Goal: Information Seeking & Learning: Learn about a topic

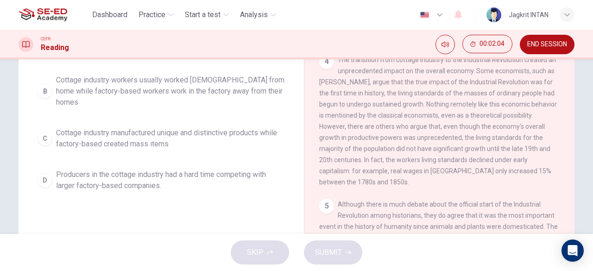
scroll to position [147, 0]
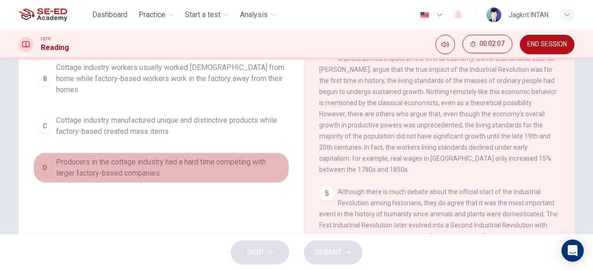
click at [123, 157] on span "Producers in the cottage industry had a hard time competing with larger factory…" at bounding box center [170, 168] width 229 height 22
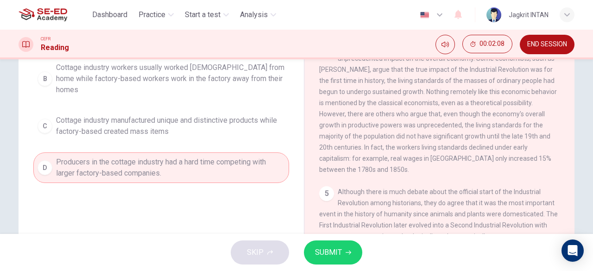
click at [351, 253] on button "SUBMIT" at bounding box center [333, 252] width 58 height 24
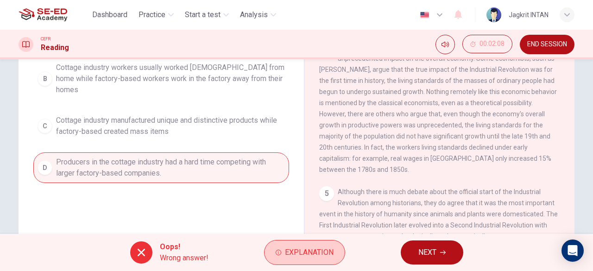
click at [292, 263] on button "Explanation" at bounding box center [304, 252] width 81 height 25
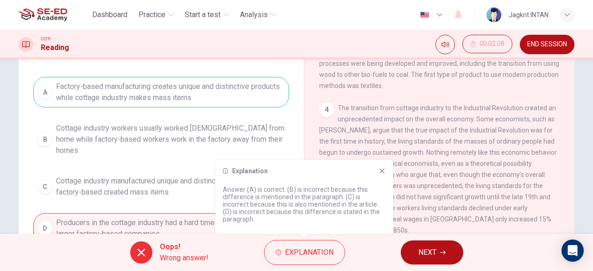
scroll to position [101, 0]
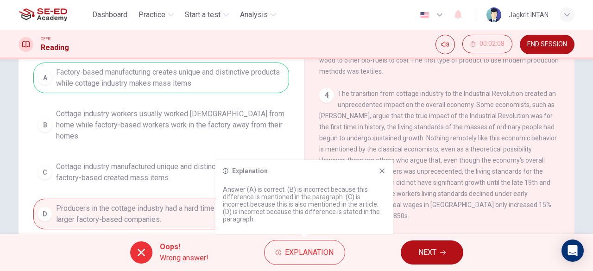
click at [382, 172] on icon at bounding box center [382, 170] width 7 height 7
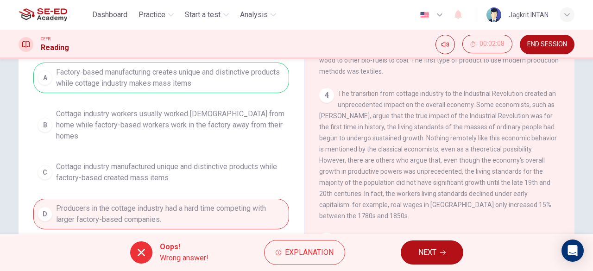
click at [437, 258] on button "NEXT" at bounding box center [432, 252] width 63 height 24
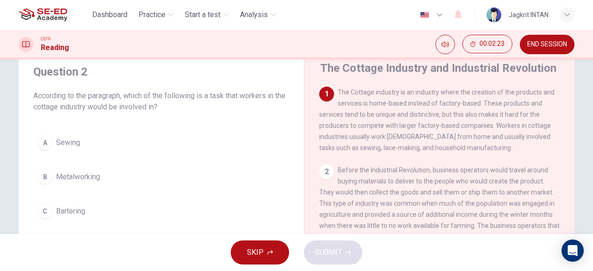
scroll to position [46, 0]
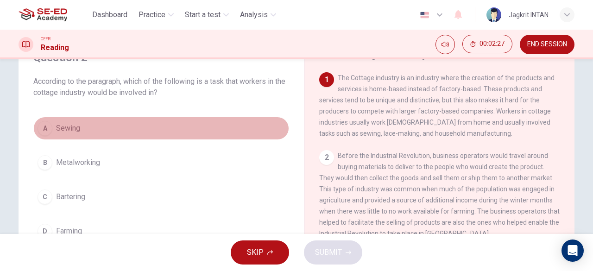
click at [56, 127] on span "Sewing" at bounding box center [68, 128] width 24 height 11
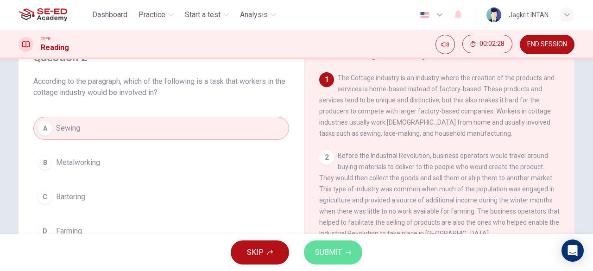
click at [339, 254] on span "SUBMIT" at bounding box center [328, 252] width 27 height 13
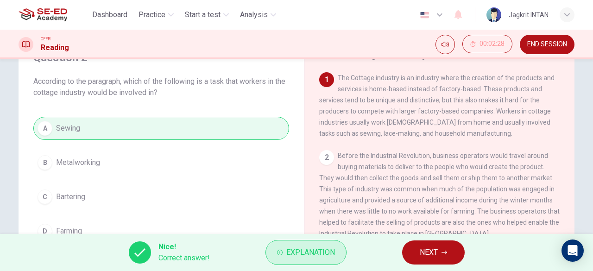
click at [340, 254] on button "Explanation" at bounding box center [305, 252] width 81 height 25
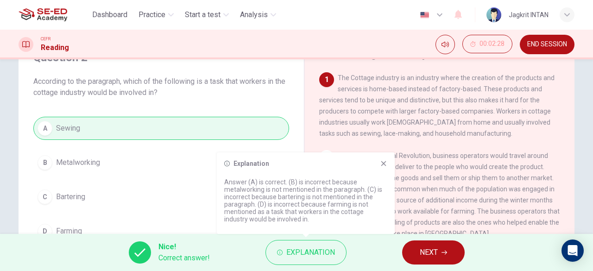
click at [384, 167] on icon at bounding box center [383, 163] width 7 height 7
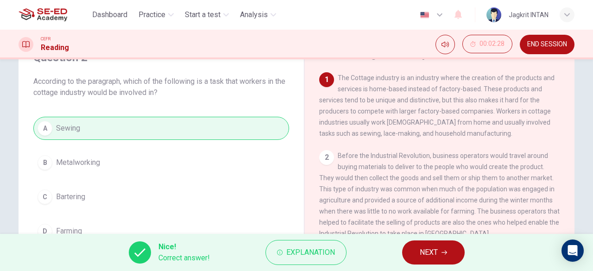
click at [425, 253] on span "NEXT" at bounding box center [429, 252] width 18 height 13
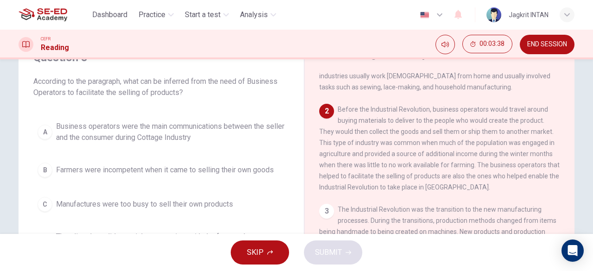
drag, startPoint x: 67, startPoint y: 93, endPoint x: 150, endPoint y: 93, distance: 82.9
click at [150, 93] on span "According to the paragraph, what can be inferred from the need of Business Oper…" at bounding box center [161, 87] width 256 height 22
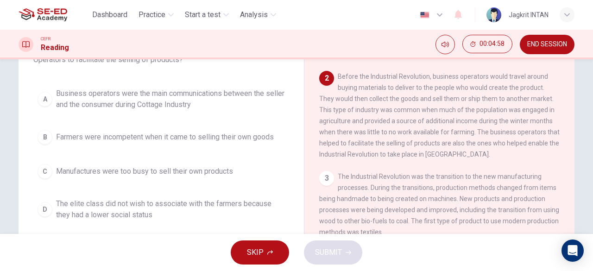
scroll to position [93, 0]
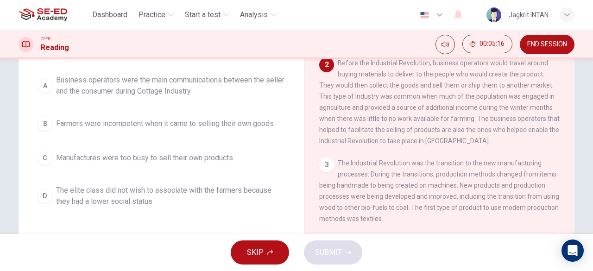
click at [192, 84] on span "Business operators were the main communications between the seller and the cons…" at bounding box center [170, 86] width 229 height 22
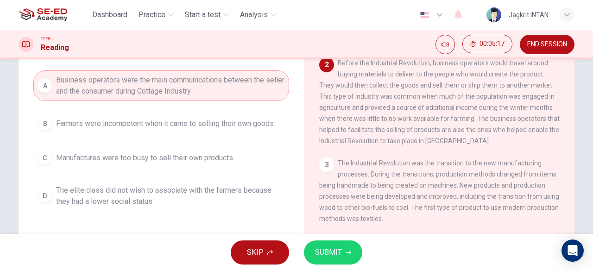
click at [326, 260] on button "SUBMIT" at bounding box center [333, 252] width 58 height 24
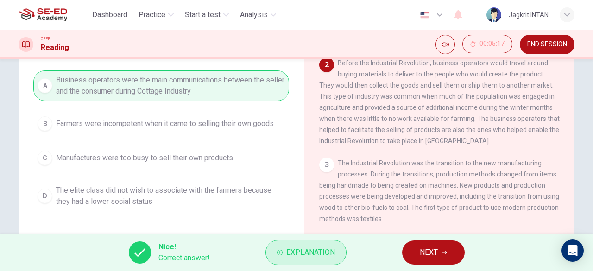
click at [327, 259] on button "Explanation" at bounding box center [305, 252] width 81 height 25
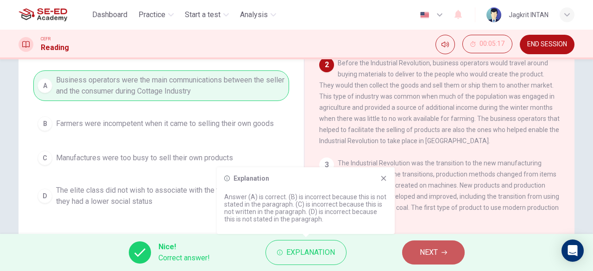
click at [418, 248] on button "NEXT" at bounding box center [433, 252] width 63 height 24
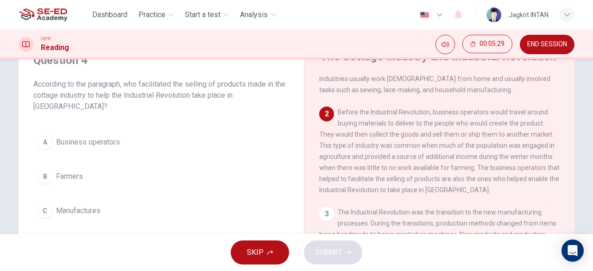
scroll to position [57, 0]
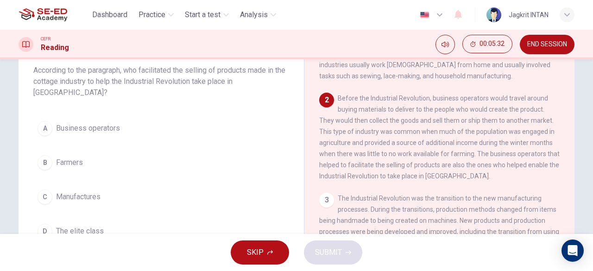
click at [66, 133] on span "Business operators" at bounding box center [88, 128] width 64 height 11
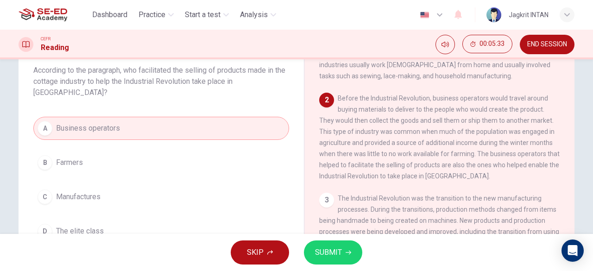
click at [335, 245] on button "SUBMIT" at bounding box center [333, 252] width 58 height 24
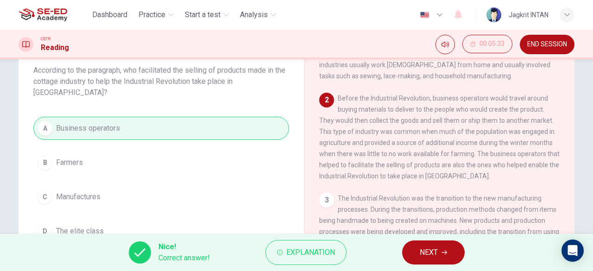
click at [436, 249] on span "NEXT" at bounding box center [429, 252] width 18 height 13
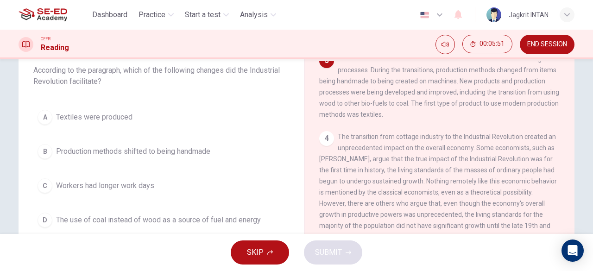
scroll to position [151, 0]
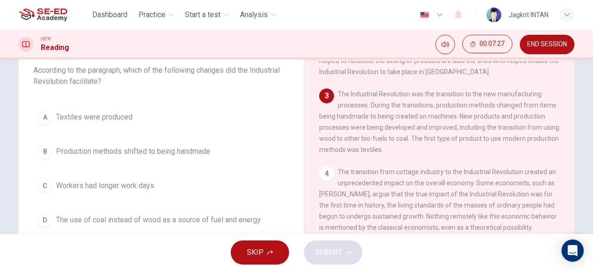
click at [216, 220] on span "The use of coal instead of wood as a source of fuel and energy" at bounding box center [158, 220] width 205 height 11
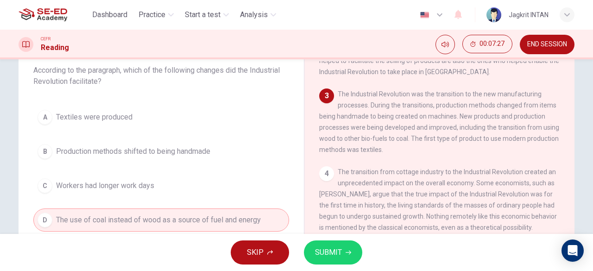
click at [330, 250] on span "SUBMIT" at bounding box center [328, 252] width 27 height 13
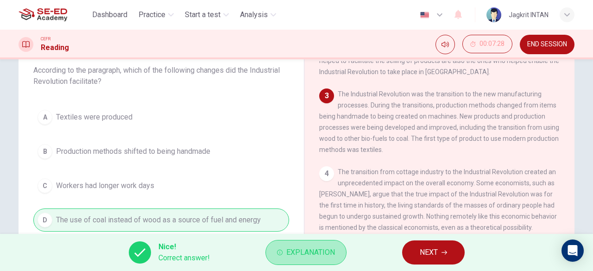
click at [330, 250] on span "Explanation" at bounding box center [310, 252] width 49 height 13
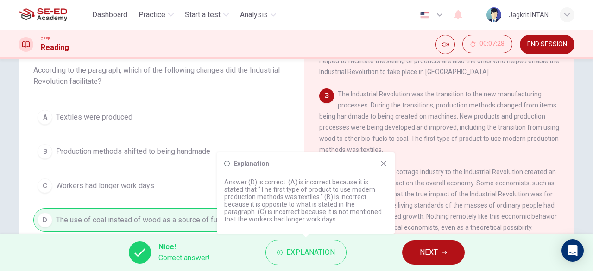
click at [434, 246] on span "NEXT" at bounding box center [429, 252] width 18 height 13
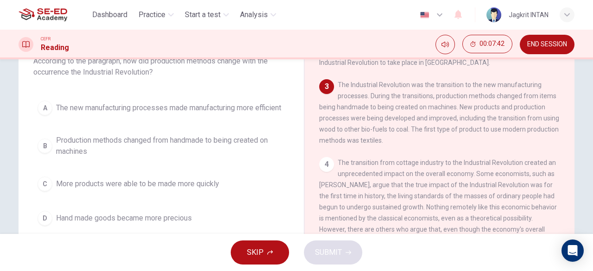
scroll to position [64, 0]
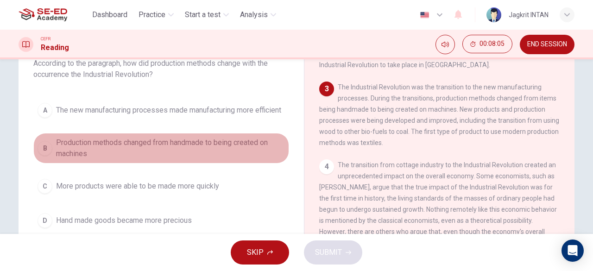
click at [211, 149] on span "Production methods changed from handmade to being created on machines" at bounding box center [170, 148] width 229 height 22
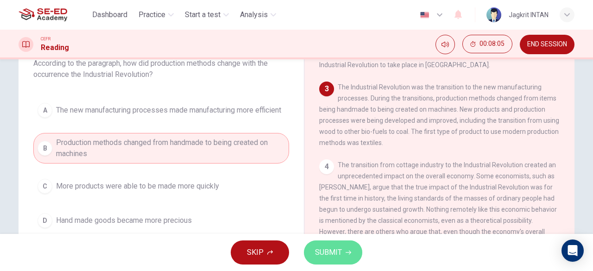
click at [333, 257] on span "SUBMIT" at bounding box center [328, 252] width 27 height 13
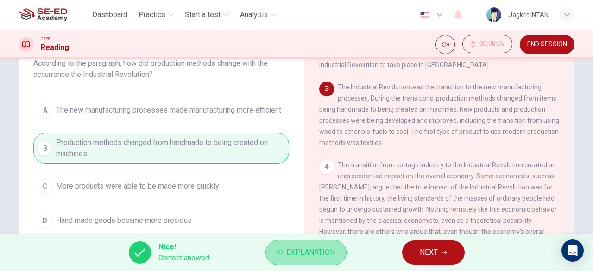
click at [332, 247] on span "Explanation" at bounding box center [310, 252] width 49 height 13
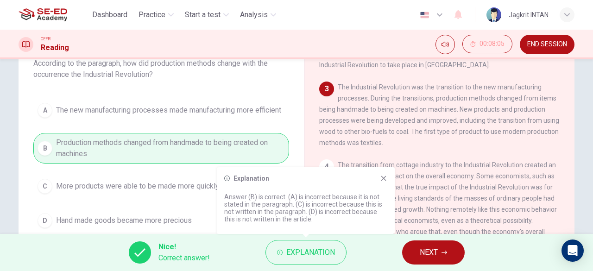
click at [414, 250] on button "NEXT" at bounding box center [433, 252] width 63 height 24
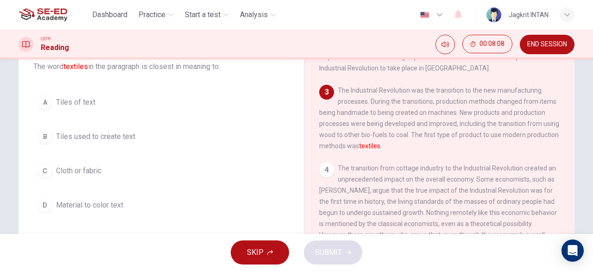
scroll to position [60, 0]
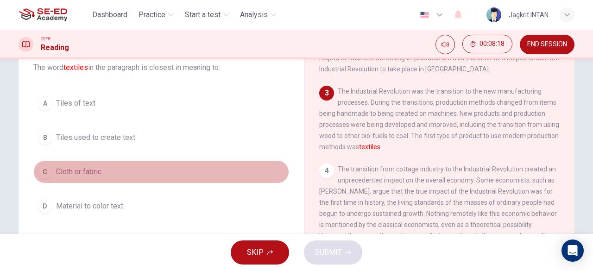
click at [94, 173] on span "Cloth or fabric" at bounding box center [78, 171] width 45 height 11
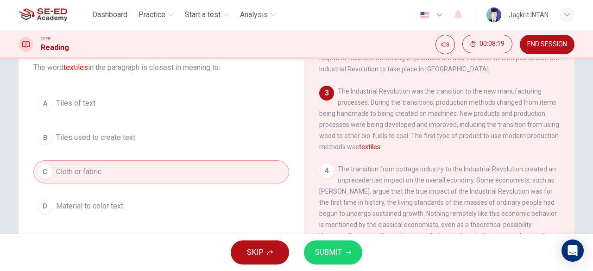
click at [347, 256] on button "SUBMIT" at bounding box center [333, 252] width 58 height 24
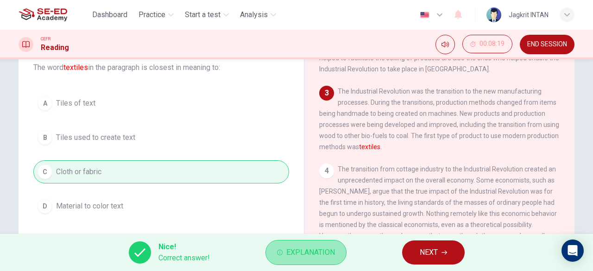
click at [340, 253] on button "Explanation" at bounding box center [305, 252] width 81 height 25
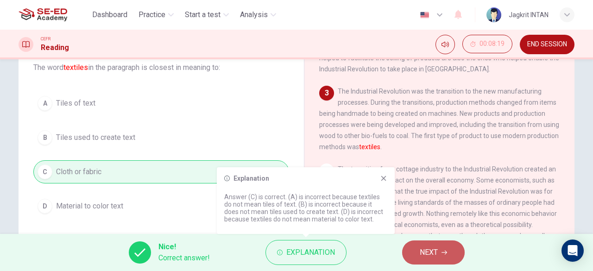
click at [431, 258] on span "NEXT" at bounding box center [429, 252] width 18 height 13
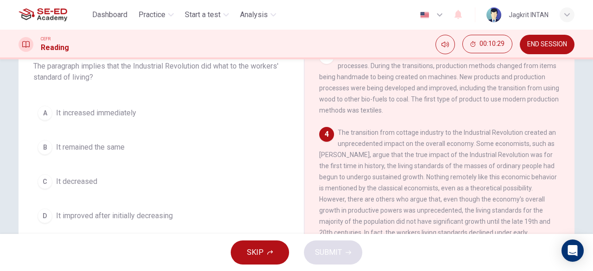
scroll to position [58, 0]
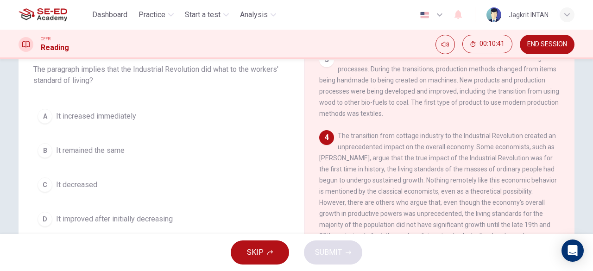
click at [99, 116] on span "It increased immediately" at bounding box center [96, 116] width 80 height 11
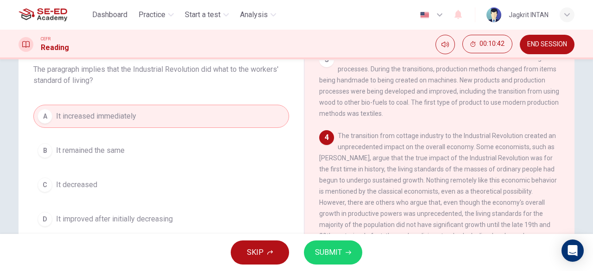
click at [354, 258] on button "SUBMIT" at bounding box center [333, 252] width 58 height 24
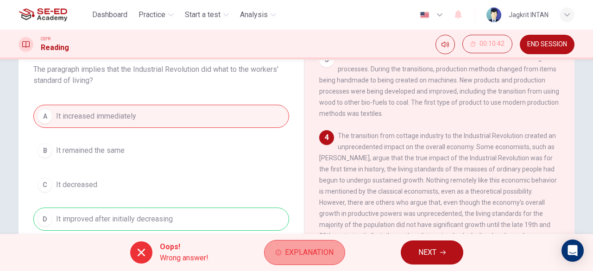
click at [327, 260] on button "Explanation" at bounding box center [304, 252] width 81 height 25
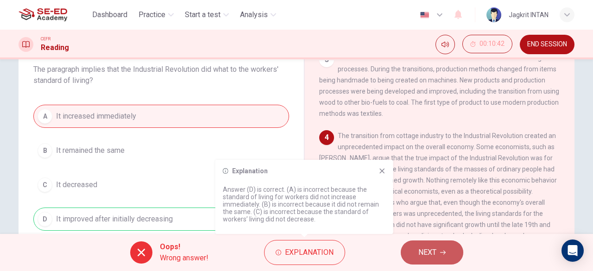
click at [434, 248] on span "NEXT" at bounding box center [427, 252] width 18 height 13
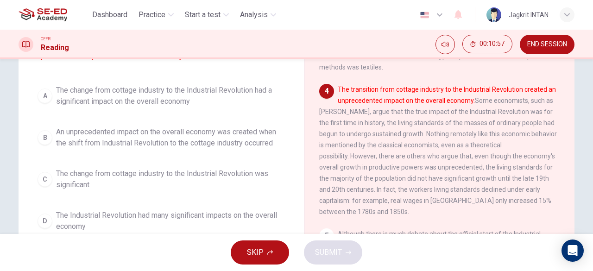
scroll to position [123, 0]
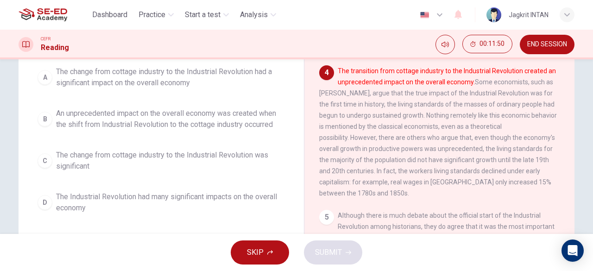
click at [125, 214] on span "The Industrial Revolution had many significant impacts on the overall economy" at bounding box center [170, 202] width 229 height 22
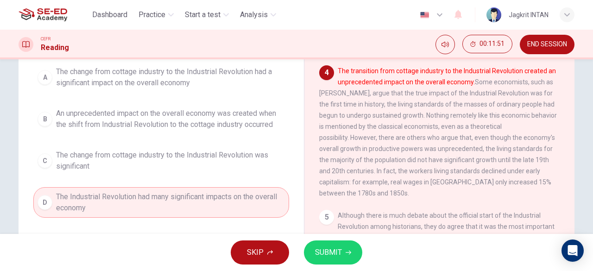
click at [335, 250] on span "SUBMIT" at bounding box center [328, 252] width 27 height 13
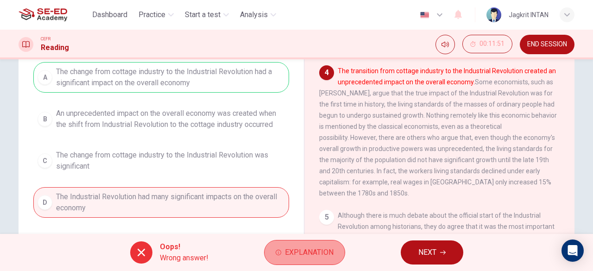
click at [304, 246] on button "Explanation" at bounding box center [304, 252] width 81 height 25
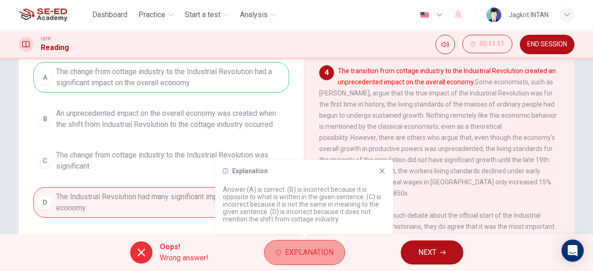
click at [304, 246] on button "Explanation" at bounding box center [304, 252] width 81 height 25
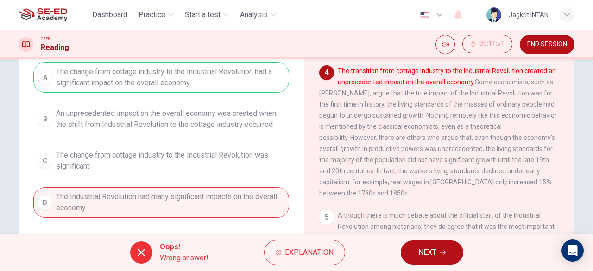
click at [423, 252] on span "NEXT" at bounding box center [427, 252] width 18 height 13
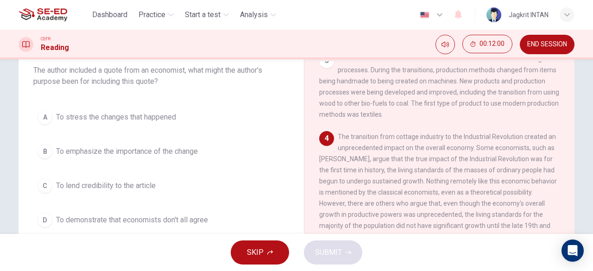
scroll to position [59, 0]
click at [184, 148] on span "To emphasize the importance of the change" at bounding box center [127, 149] width 142 height 11
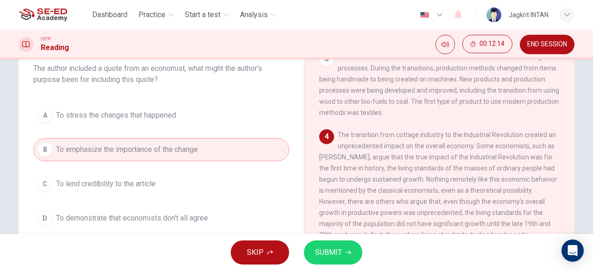
click at [333, 251] on span "SUBMIT" at bounding box center [328, 252] width 27 height 13
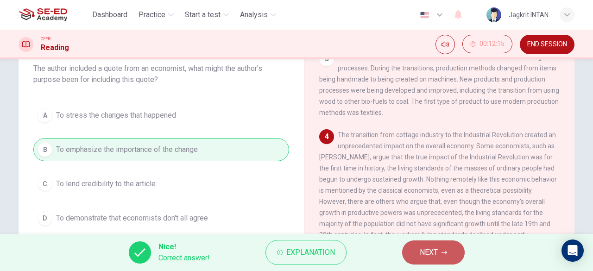
click at [422, 248] on span "NEXT" at bounding box center [429, 252] width 18 height 13
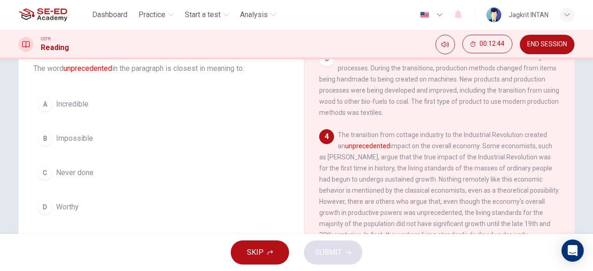
click at [81, 105] on span "Incredible" at bounding box center [72, 104] width 32 height 11
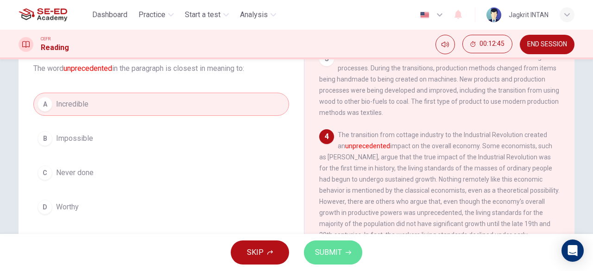
click at [335, 247] on span "SUBMIT" at bounding box center [328, 252] width 27 height 13
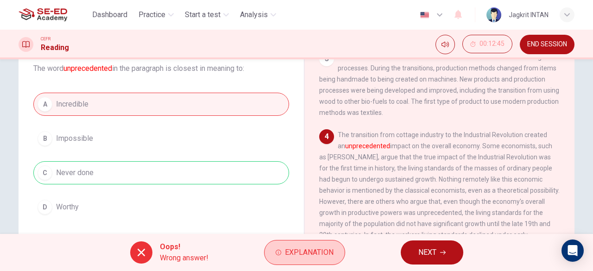
click at [322, 252] on span "Explanation" at bounding box center [309, 252] width 49 height 13
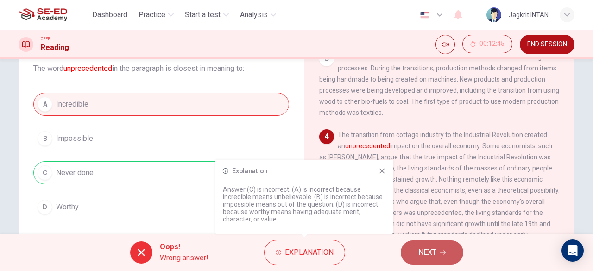
click at [436, 252] on span "NEXT" at bounding box center [427, 252] width 18 height 13
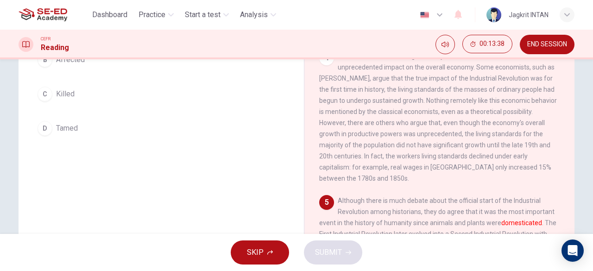
scroll to position [92, 0]
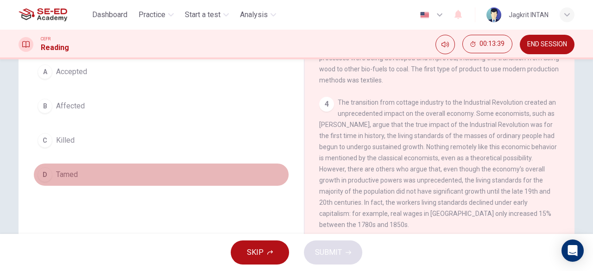
click at [67, 170] on span "Tamed" at bounding box center [67, 174] width 22 height 11
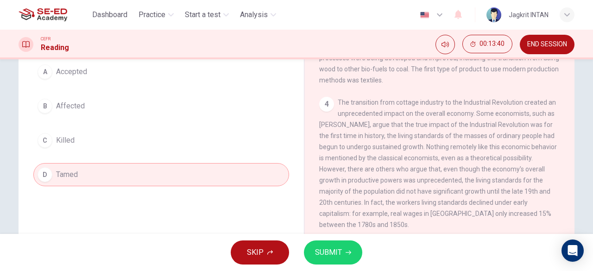
click at [330, 252] on span "SUBMIT" at bounding box center [328, 252] width 27 height 13
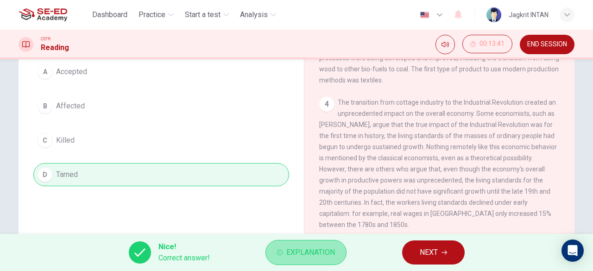
click at [296, 247] on span "Explanation" at bounding box center [310, 252] width 49 height 13
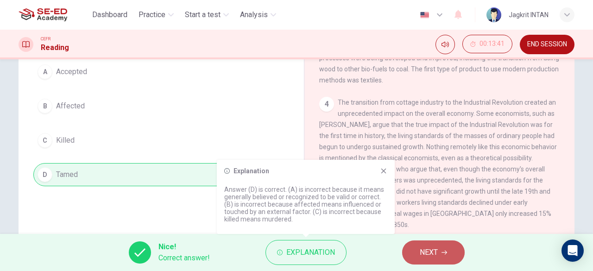
click at [426, 247] on span "NEXT" at bounding box center [429, 252] width 18 height 13
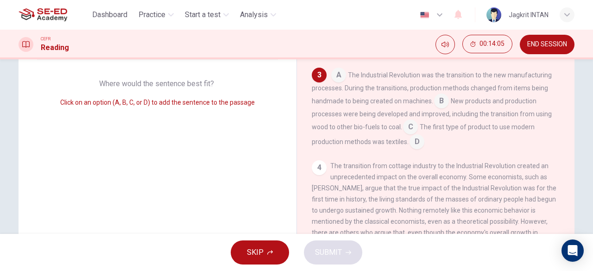
scroll to position [93, 0]
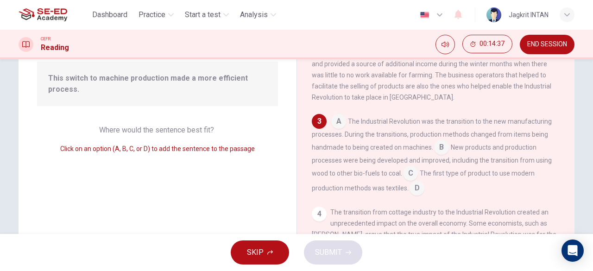
click at [443, 149] on input at bounding box center [441, 148] width 15 height 15
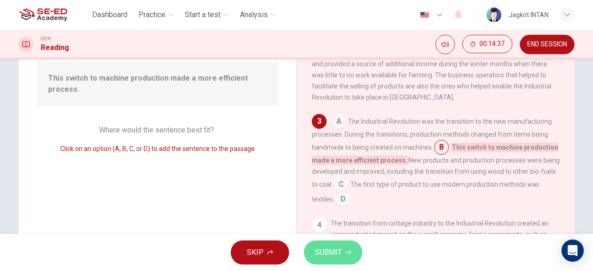
click at [328, 247] on span "SUBMIT" at bounding box center [328, 252] width 27 height 13
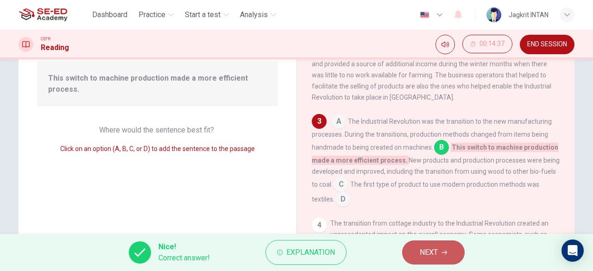
click at [422, 246] on span "NEXT" at bounding box center [429, 252] width 18 height 13
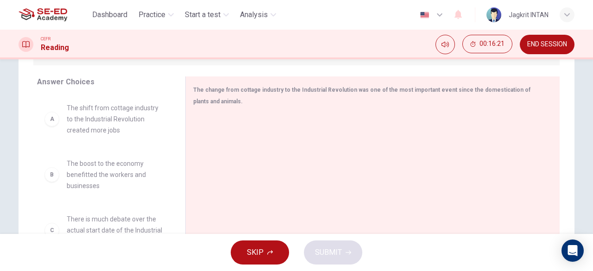
scroll to position [152, 0]
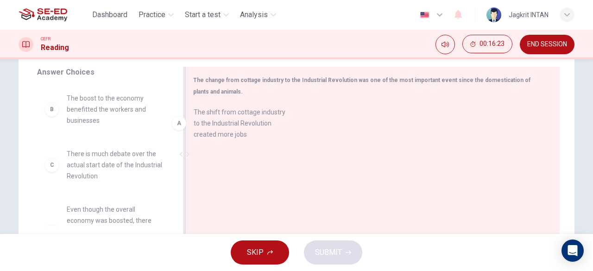
drag, startPoint x: 111, startPoint y: 104, endPoint x: 244, endPoint y: 120, distance: 133.8
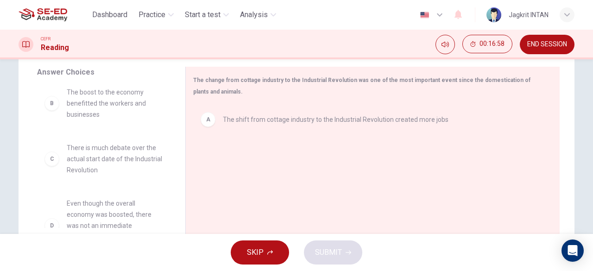
scroll to position [0, 0]
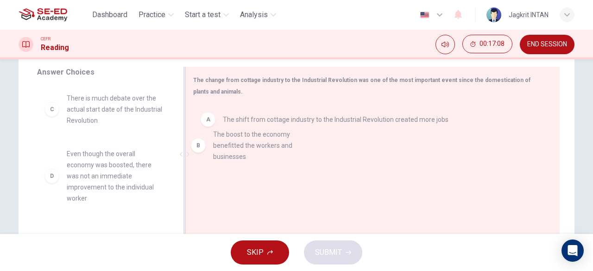
drag, startPoint x: 110, startPoint y: 107, endPoint x: 261, endPoint y: 146, distance: 155.6
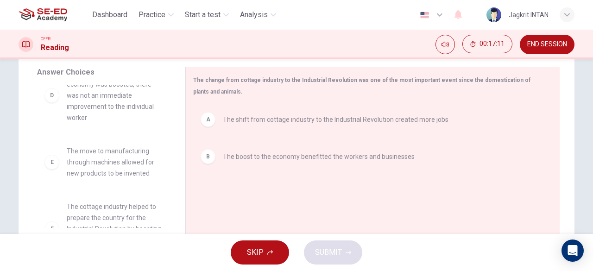
scroll to position [117, 0]
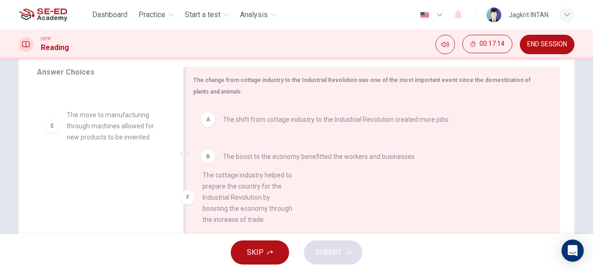
drag, startPoint x: 91, startPoint y: 189, endPoint x: 232, endPoint y: 194, distance: 141.0
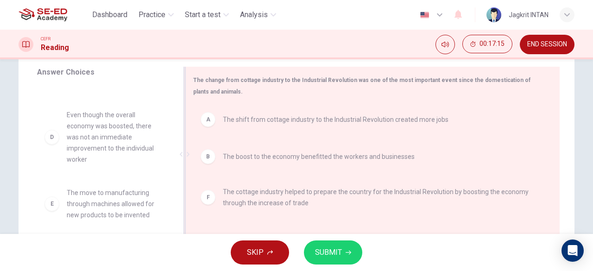
scroll to position [39, 0]
click at [345, 249] on button "SUBMIT" at bounding box center [333, 252] width 58 height 24
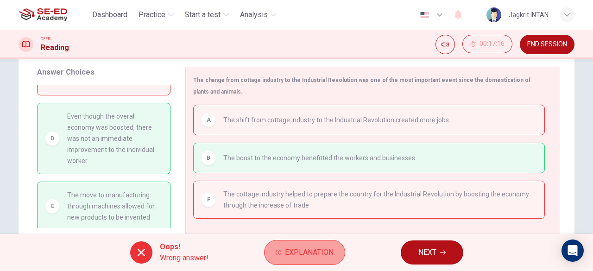
click at [301, 253] on span "Explanation" at bounding box center [309, 252] width 49 height 13
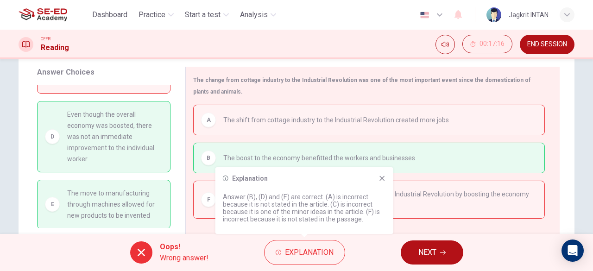
scroll to position [184, 0]
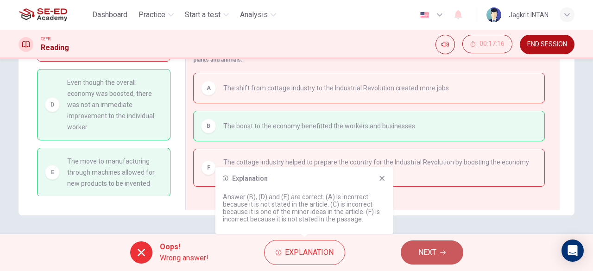
click at [428, 255] on span "NEXT" at bounding box center [427, 252] width 18 height 13
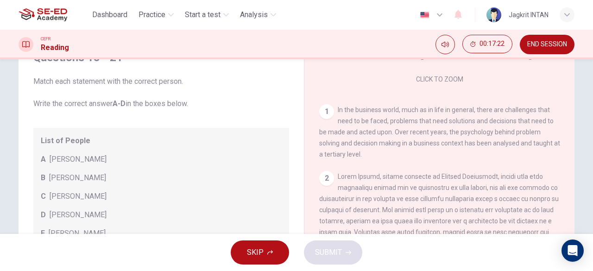
scroll to position [46, 0]
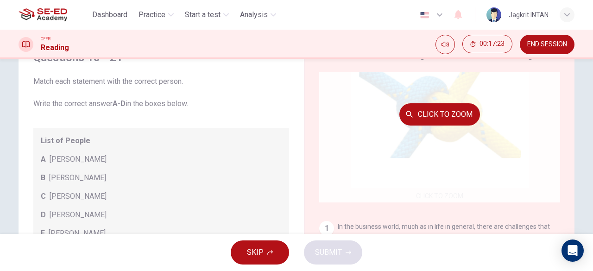
click at [393, 105] on div "Click to Zoom" at bounding box center [439, 114] width 241 height 177
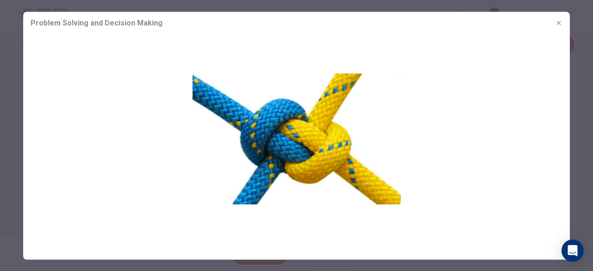
click at [562, 23] on button "button" at bounding box center [558, 22] width 15 height 15
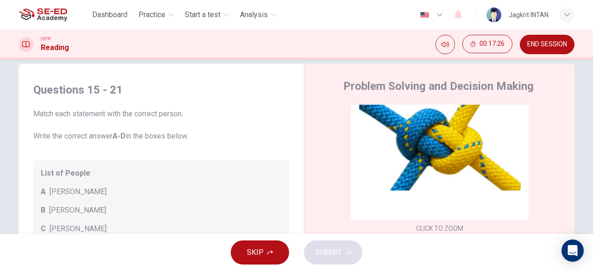
scroll to position [0, 0]
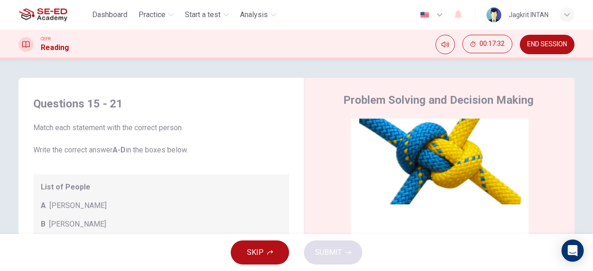
drag, startPoint x: 33, startPoint y: 130, endPoint x: 161, endPoint y: 131, distance: 127.4
click at [161, 131] on span "Match each statement with the correct person. Write the correct answer A-D in t…" at bounding box center [161, 138] width 256 height 33
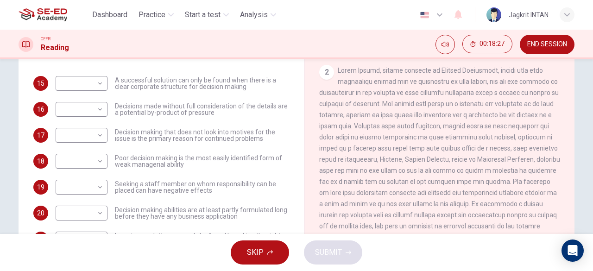
scroll to position [100, 0]
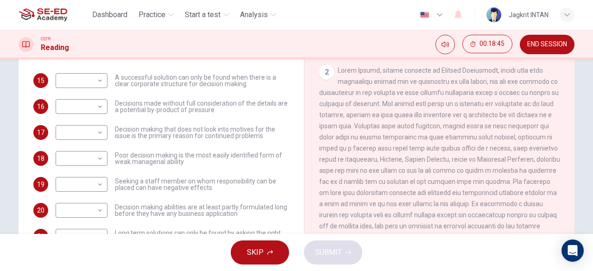
drag, startPoint x: 336, startPoint y: 98, endPoint x: 433, endPoint y: 95, distance: 96.9
click at [433, 95] on span at bounding box center [439, 154] width 241 height 174
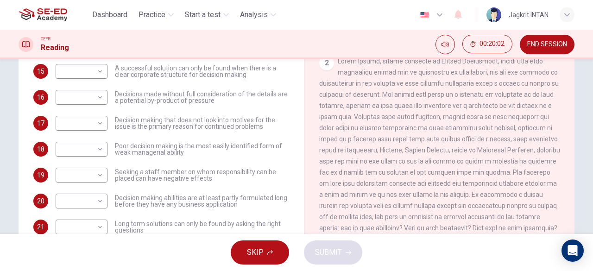
scroll to position [148, 0]
click at [81, 150] on body "This site uses cookies, as explained in our Privacy Policy . If you agree to th…" at bounding box center [296, 135] width 593 height 271
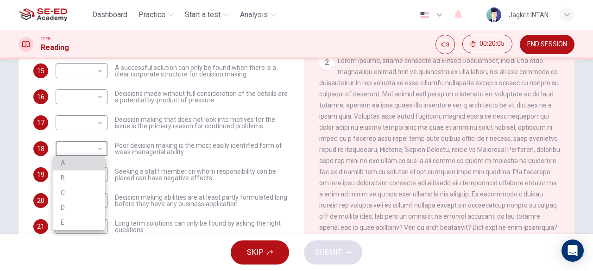
click at [80, 159] on li "A" at bounding box center [79, 163] width 52 height 15
type input "A"
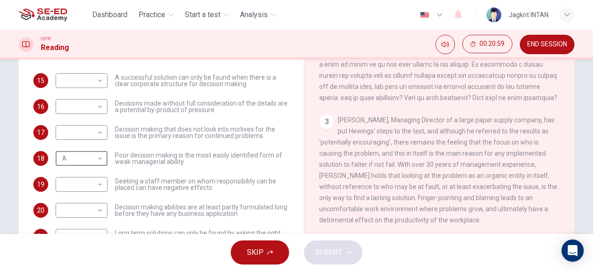
scroll to position [184, 0]
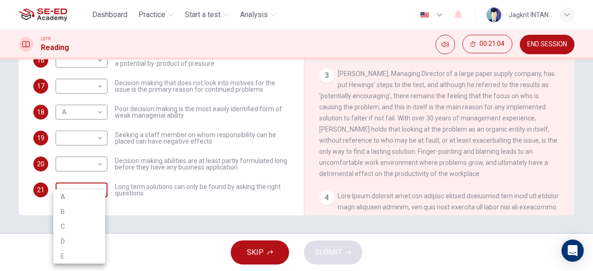
click at [95, 192] on body "This site uses cookies, as explained in our Privacy Policy . If you agree to th…" at bounding box center [296, 135] width 593 height 271
click at [84, 210] on li "B" at bounding box center [79, 211] width 52 height 15
type input "B"
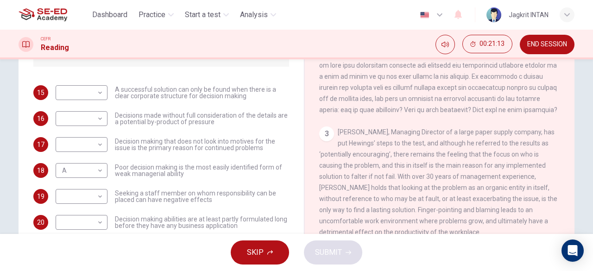
scroll to position [139, 0]
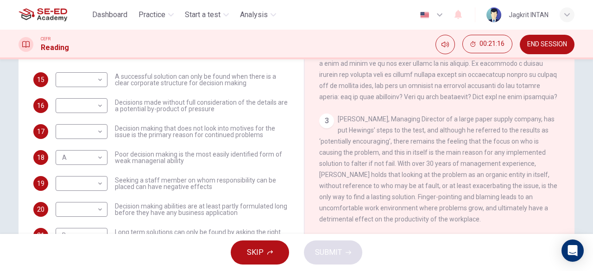
drag, startPoint x: 564, startPoint y: 127, endPoint x: 562, endPoint y: 136, distance: 8.7
click at [562, 136] on div "CLICK TO ZOOM Click to Zoom 1 In the business world, much as in life in general…" at bounding box center [445, 120] width 253 height 281
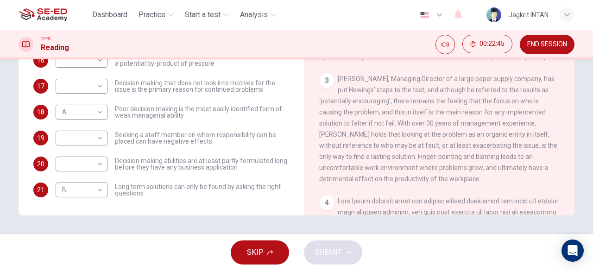
scroll to position [338, 0]
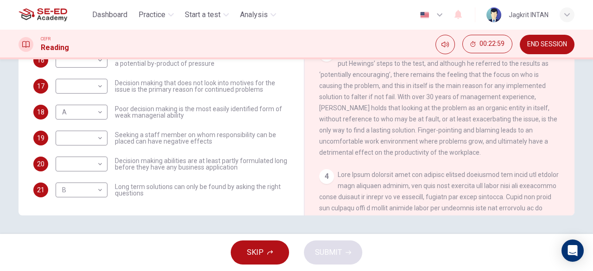
drag, startPoint x: 391, startPoint y: 93, endPoint x: 466, endPoint y: 92, distance: 75.1
click at [466, 92] on span "[PERSON_NAME], Managing Director of a large paper supply company, has put Hewin…" at bounding box center [438, 102] width 238 height 107
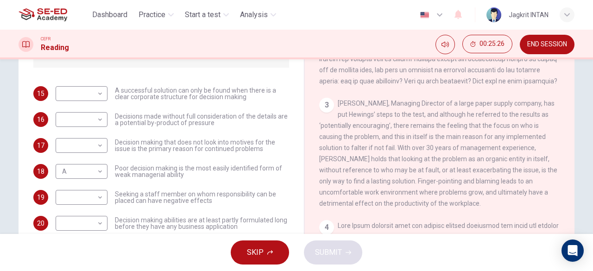
scroll to position [132, 0]
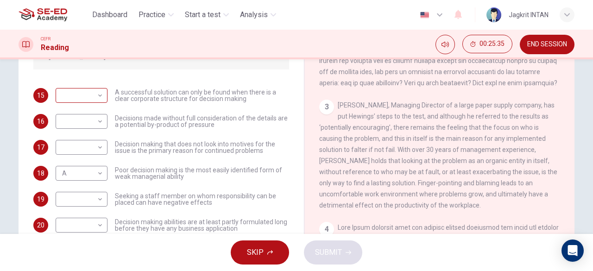
click at [99, 100] on body "This site uses cookies, as explained in our Privacy Policy . If you agree to th…" at bounding box center [296, 135] width 593 height 271
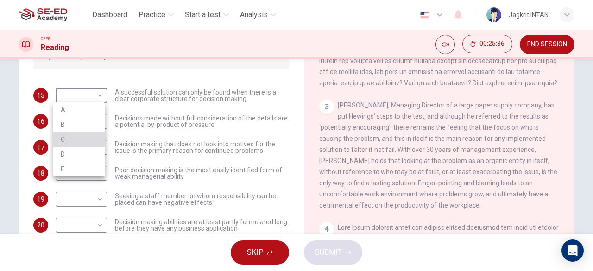
click at [79, 139] on li "C" at bounding box center [79, 139] width 52 height 15
type input "C"
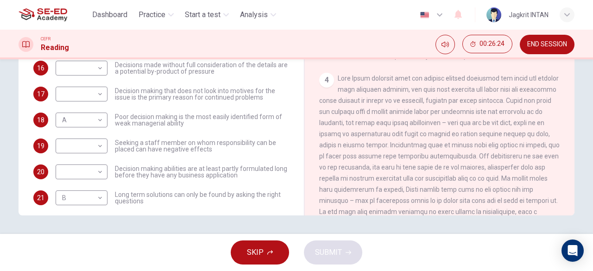
scroll to position [100, 0]
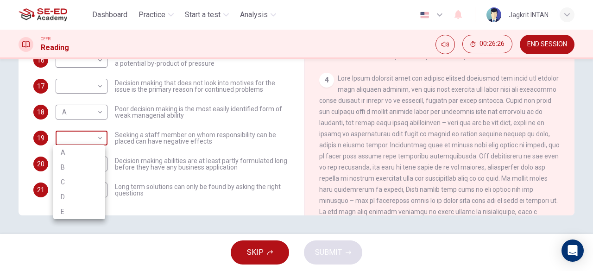
click at [99, 139] on body "This site uses cookies, as explained in our Privacy Policy . If you agree to th…" at bounding box center [296, 135] width 593 height 271
click at [160, 221] on div at bounding box center [296, 135] width 593 height 271
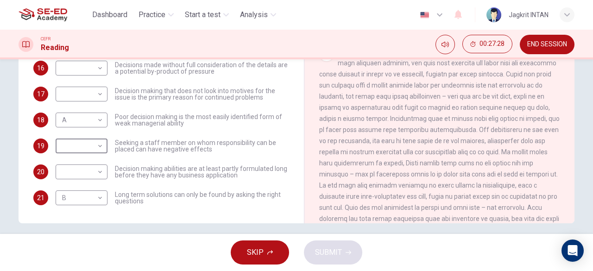
scroll to position [54, 0]
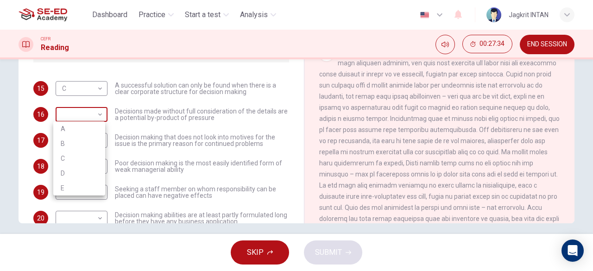
click at [95, 116] on body "This site uses cookies, as explained in our Privacy Policy . If you agree to th…" at bounding box center [296, 135] width 593 height 271
click at [77, 172] on li "D" at bounding box center [79, 173] width 52 height 15
type input "D"
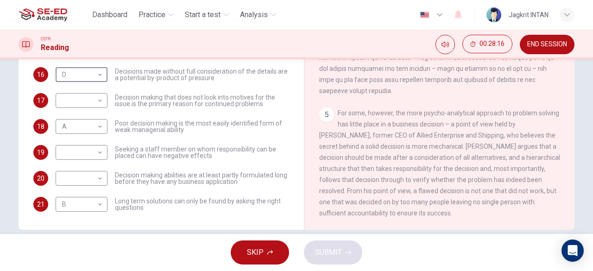
scroll to position [184, 0]
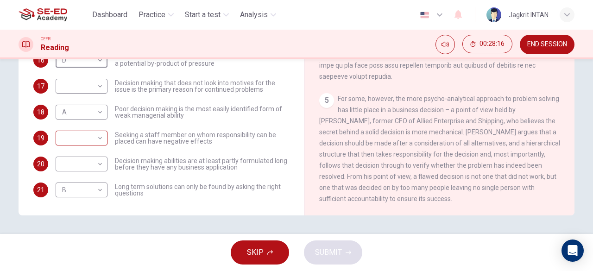
click at [100, 141] on body "This site uses cookies, as explained in our Privacy Policy . If you agree to th…" at bounding box center [296, 135] width 593 height 271
click at [83, 188] on li "C" at bounding box center [79, 182] width 52 height 15
type input "C"
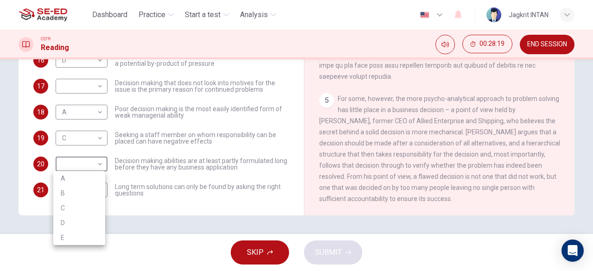
click at [100, 155] on body "This site uses cookies, as explained in our Privacy Policy . If you agree to th…" at bounding box center [296, 135] width 593 height 271
click at [81, 217] on li "D" at bounding box center [79, 222] width 52 height 15
type input "D"
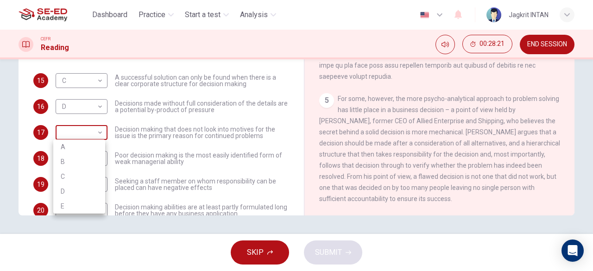
click at [95, 132] on body "This site uses cookies, as explained in our Privacy Policy . If you agree to th…" at bounding box center [296, 135] width 593 height 271
click at [88, 141] on li "A" at bounding box center [79, 146] width 52 height 15
type input "A"
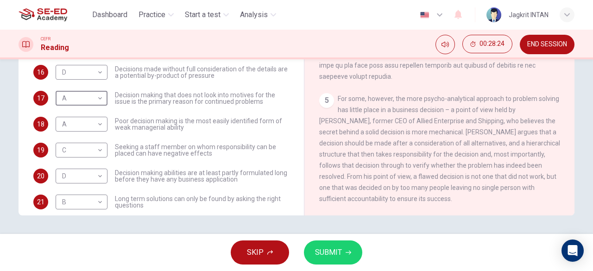
scroll to position [100, 0]
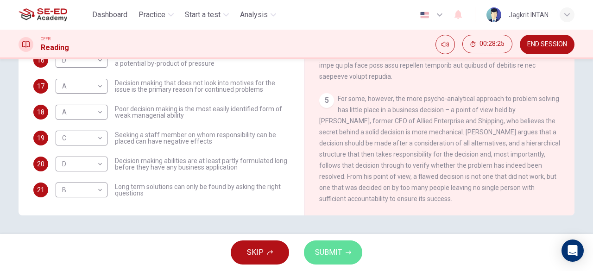
click at [324, 251] on span "SUBMIT" at bounding box center [328, 252] width 27 height 13
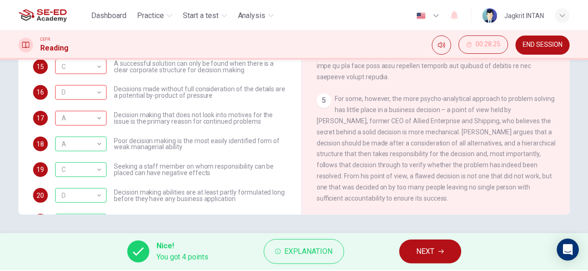
scroll to position [54, 0]
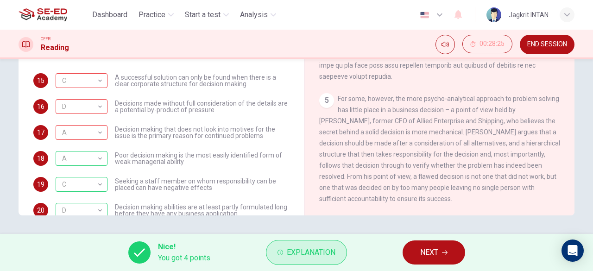
click at [313, 252] on span "Explanation" at bounding box center [311, 252] width 49 height 13
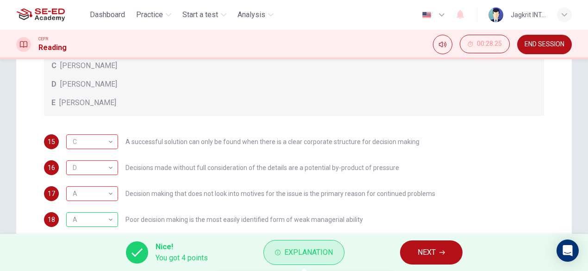
click at [315, 252] on span "Explanation" at bounding box center [308, 252] width 49 height 13
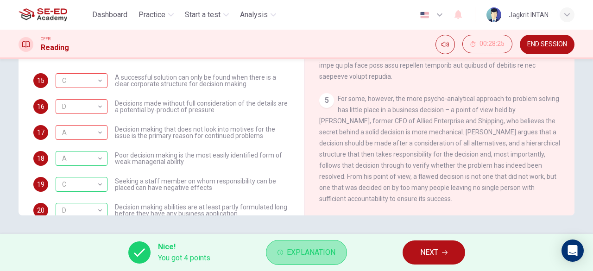
click at [315, 250] on span "Explanation" at bounding box center [311, 252] width 49 height 13
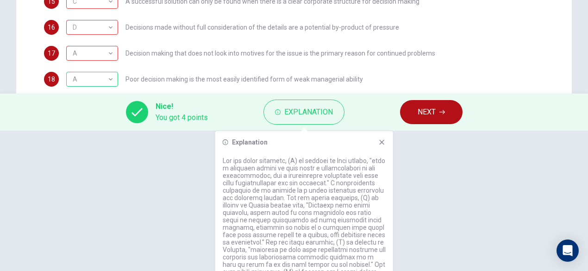
scroll to position [185, 0]
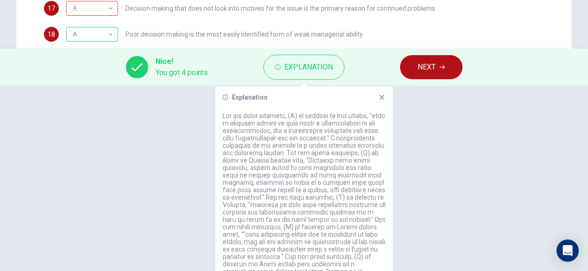
click at [461, 65] on button "NEXT" at bounding box center [431, 67] width 63 height 24
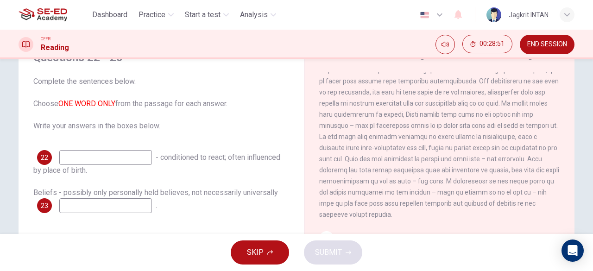
scroll to position [93, 0]
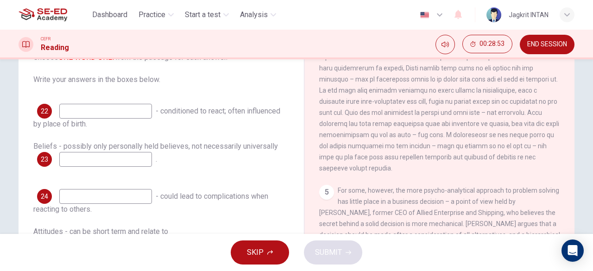
drag, startPoint x: 65, startPoint y: 146, endPoint x: 157, endPoint y: 141, distance: 91.4
click at [157, 142] on span "Beliefs - possibly only personally held believes, not necessarily universally" at bounding box center [155, 146] width 245 height 9
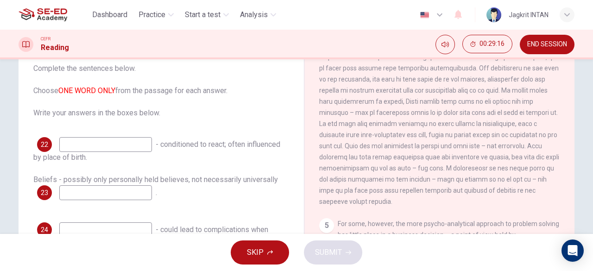
scroll to position [45, 0]
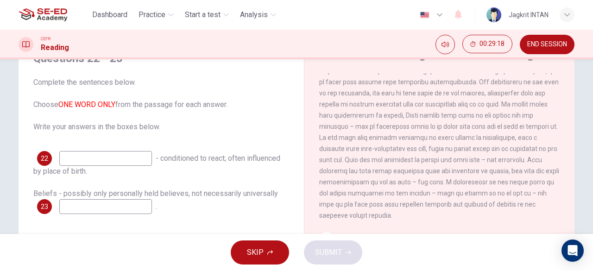
drag, startPoint x: 53, startPoint y: 129, endPoint x: 137, endPoint y: 128, distance: 83.9
click at [137, 128] on span "Complete the sentences below. Choose ONE WORD ONLY from the passage for each an…" at bounding box center [161, 105] width 256 height 56
click at [250, 251] on span "SKIP" at bounding box center [255, 252] width 17 height 13
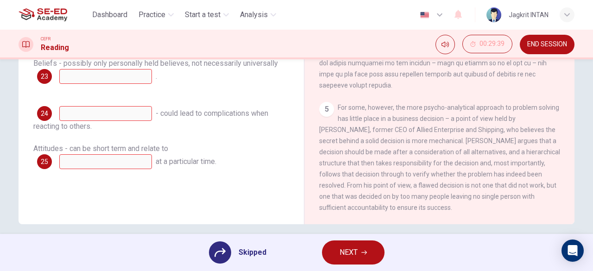
scroll to position [184, 0]
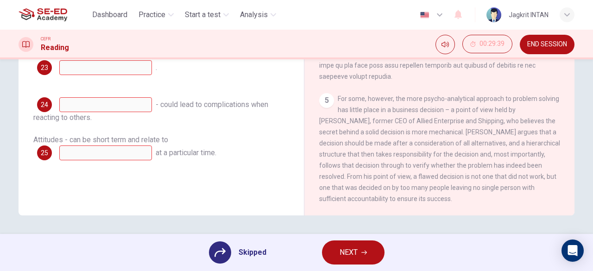
click at [357, 258] on button "NEXT" at bounding box center [353, 252] width 63 height 24
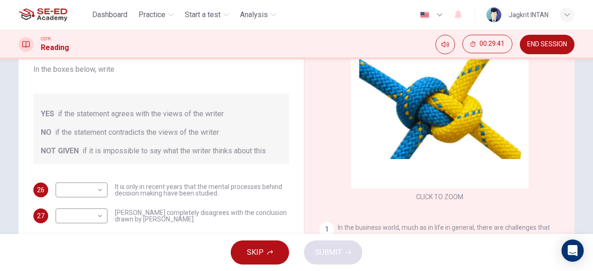
scroll to position [45, 0]
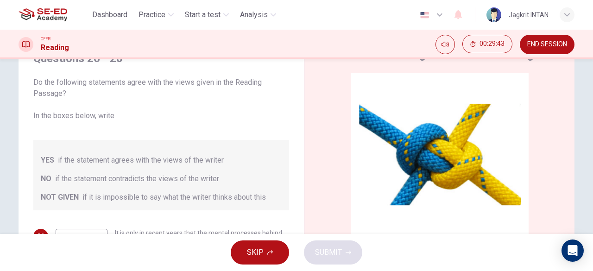
drag, startPoint x: 99, startPoint y: 81, endPoint x: 217, endPoint y: 81, distance: 117.7
click at [217, 81] on span "Do the following statements agree with the views given in the Reading Passage? …" at bounding box center [161, 99] width 256 height 44
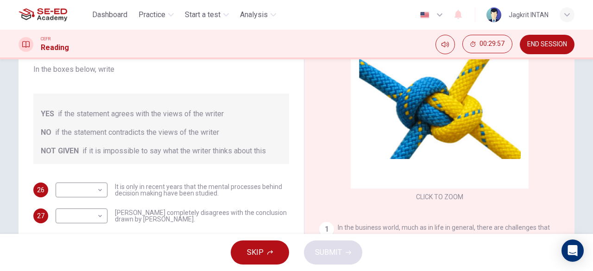
scroll to position [184, 0]
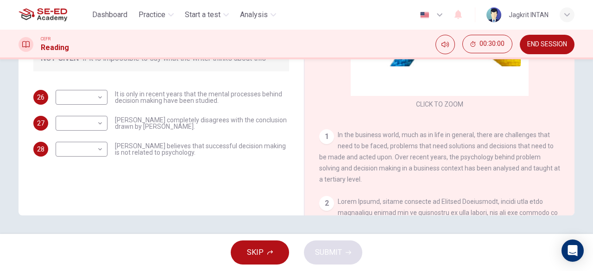
drag, startPoint x: 122, startPoint y: 98, endPoint x: 201, endPoint y: 101, distance: 78.8
click at [201, 101] on span "It is only in recent years that the mental processes behind decision making hav…" at bounding box center [202, 97] width 174 height 13
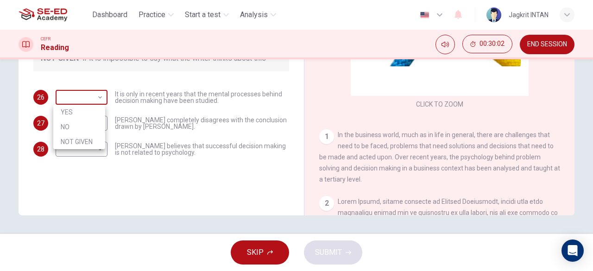
click at [99, 98] on body "This site uses cookies, as explained in our Privacy Policy . If you agree to th…" at bounding box center [296, 135] width 593 height 271
click at [83, 139] on li "NOT GIVEN" at bounding box center [79, 141] width 52 height 15
type input "NOT GIVEN"
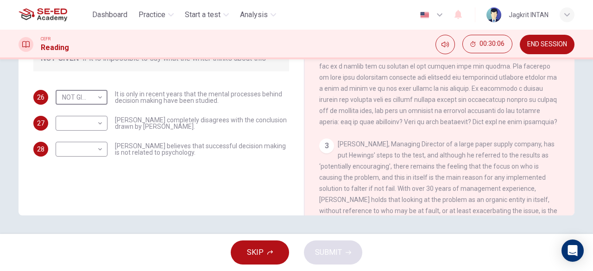
scroll to position [278, 0]
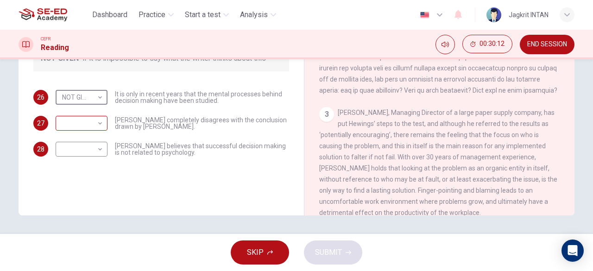
click at [64, 121] on body "This site uses cookies, as explained in our Privacy Policy . If you agree to th…" at bounding box center [296, 135] width 593 height 271
click at [66, 135] on li "YES" at bounding box center [79, 138] width 52 height 15
type input "YES"
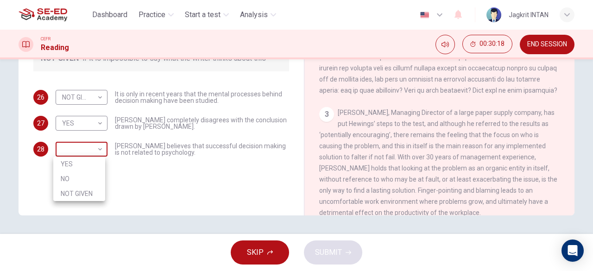
click at [94, 142] on body "This site uses cookies, as explained in our Privacy Policy . If you agree to th…" at bounding box center [296, 135] width 593 height 271
click at [78, 180] on li "NO" at bounding box center [79, 178] width 52 height 15
type input "NO"
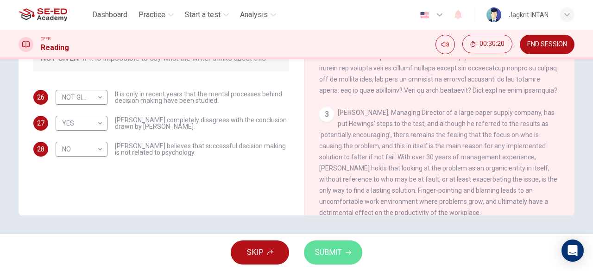
click at [354, 253] on button "SUBMIT" at bounding box center [333, 252] width 58 height 24
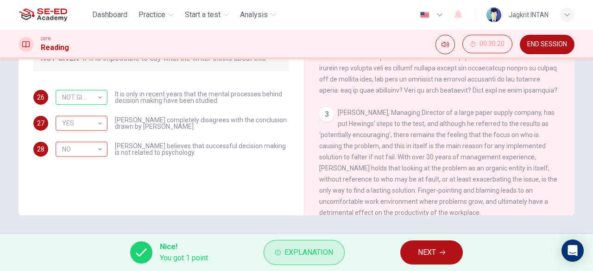
click at [302, 248] on span "Explanation" at bounding box center [308, 252] width 49 height 13
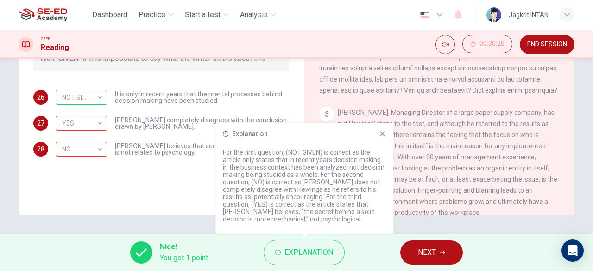
click at [141, 177] on div "Questions 26 - 28 Do the following statements agree with the views given in the…" at bounding box center [161, 59] width 271 height 313
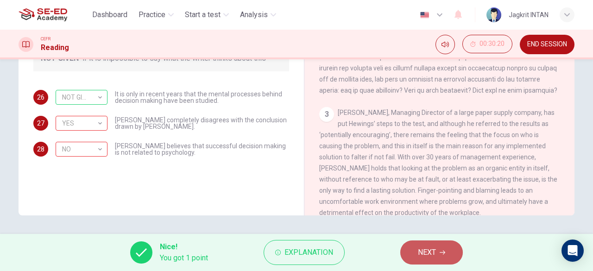
click at [425, 251] on span "NEXT" at bounding box center [427, 252] width 18 height 13
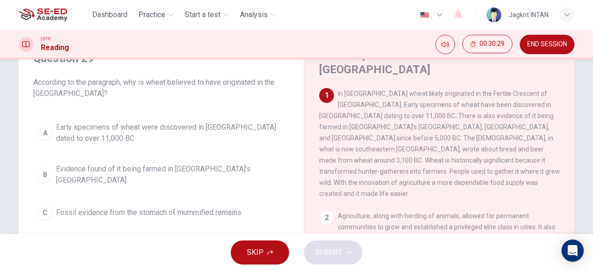
scroll to position [0, 0]
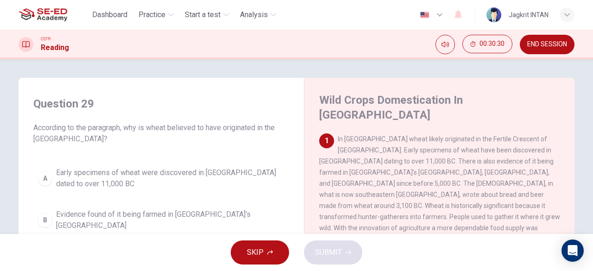
click at [551, 44] on span "END SESSION" at bounding box center [547, 44] width 40 height 7
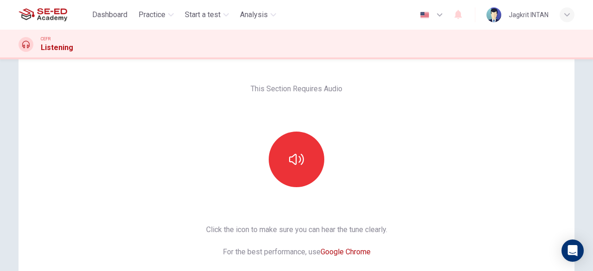
scroll to position [46, 0]
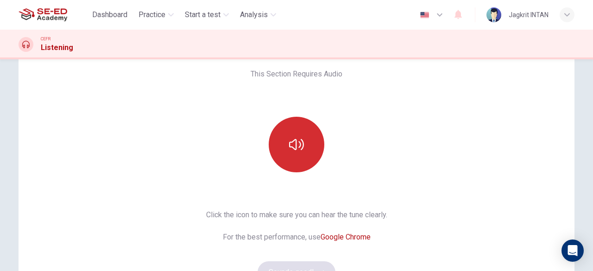
click at [289, 141] on icon "button" at bounding box center [296, 144] width 15 height 15
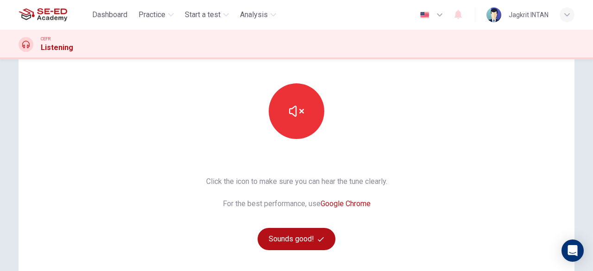
scroll to position [93, 0]
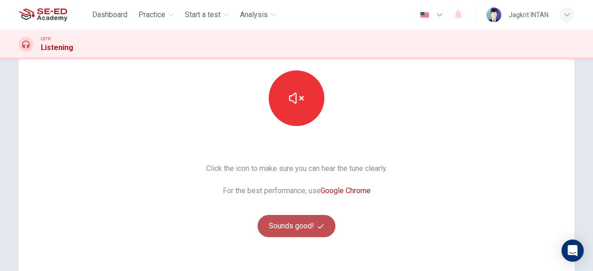
click at [301, 223] on button "Sounds good!" at bounding box center [297, 226] width 78 height 22
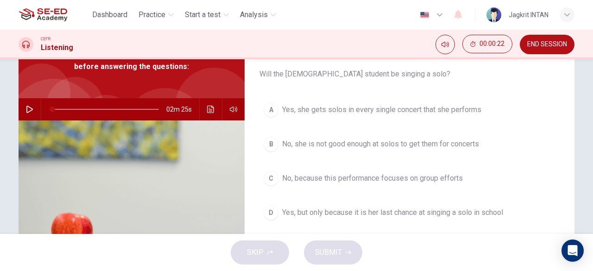
scroll to position [55, 0]
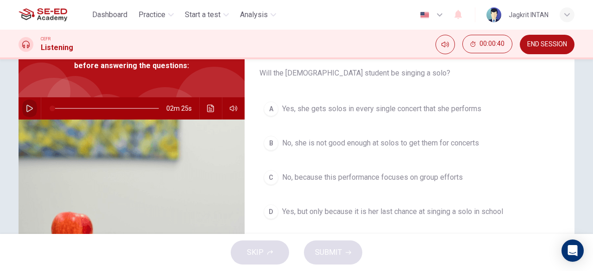
click at [31, 105] on icon "button" at bounding box center [29, 108] width 7 height 7
type input "0"
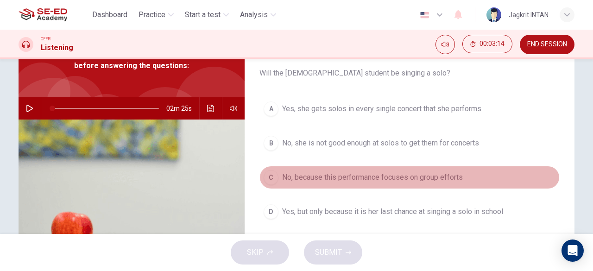
click at [337, 169] on button "C No, because this performance focuses on group efforts" at bounding box center [409, 177] width 300 height 23
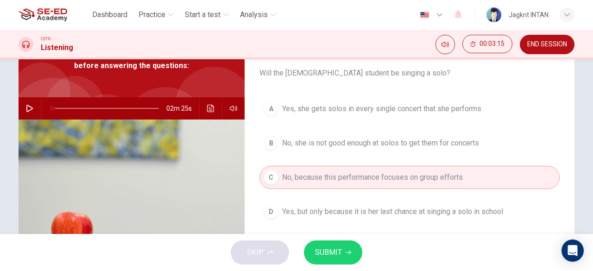
click at [340, 249] on span "SUBMIT" at bounding box center [328, 252] width 27 height 13
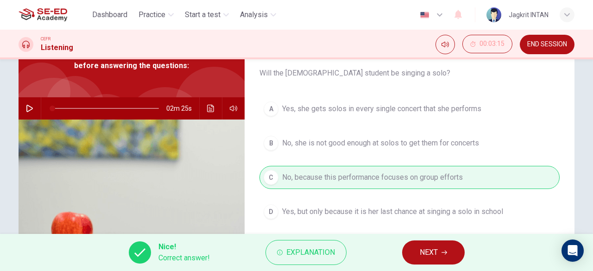
click at [431, 253] on span "NEXT" at bounding box center [429, 252] width 18 height 13
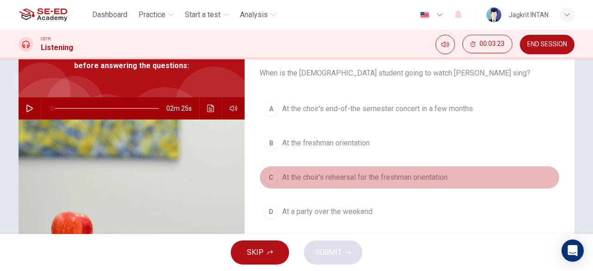
click at [382, 177] on span "At the choir's rehearsal for the freshman orientation" at bounding box center [364, 177] width 165 height 11
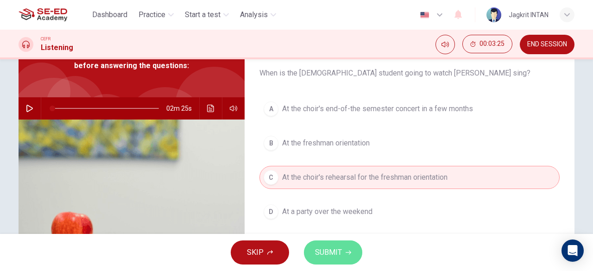
click at [333, 259] on button "SUBMIT" at bounding box center [333, 252] width 58 height 24
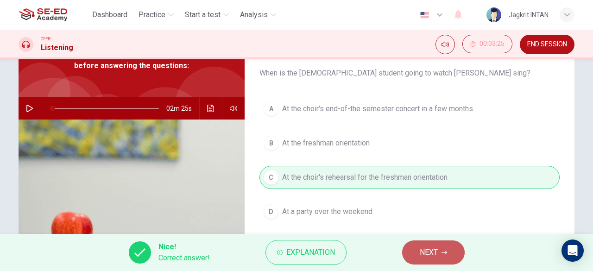
click at [424, 253] on span "NEXT" at bounding box center [429, 252] width 18 height 13
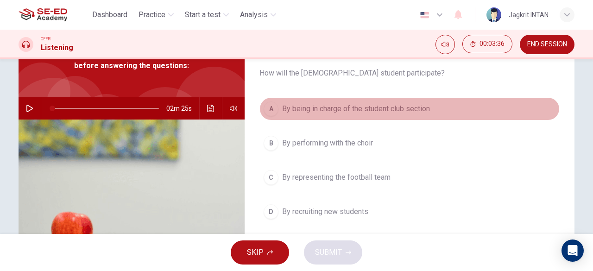
click at [328, 107] on span "By being in charge of the student club section" at bounding box center [356, 108] width 148 height 11
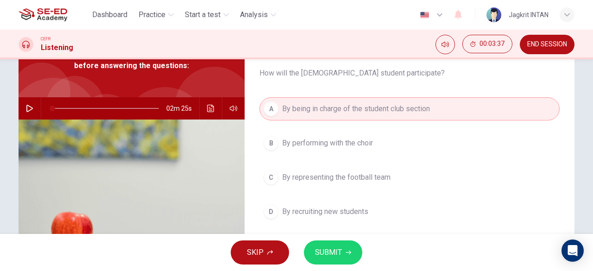
click at [341, 258] on span "SUBMIT" at bounding box center [328, 252] width 27 height 13
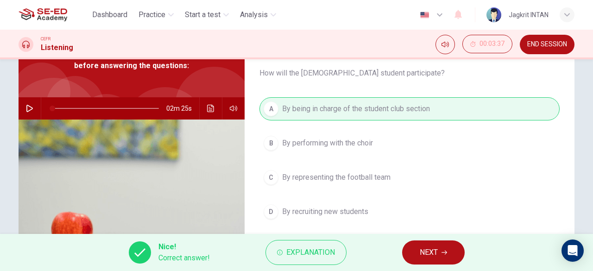
drag, startPoint x: 423, startPoint y: 255, endPoint x: 417, endPoint y: 252, distance: 7.3
click at [423, 254] on span "NEXT" at bounding box center [429, 252] width 18 height 13
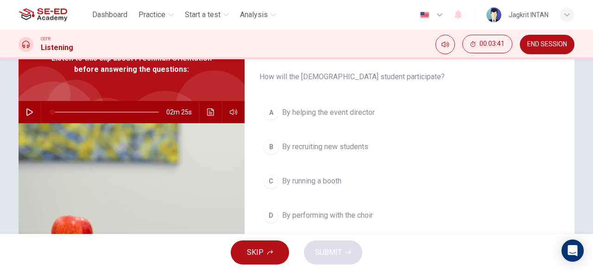
scroll to position [54, 0]
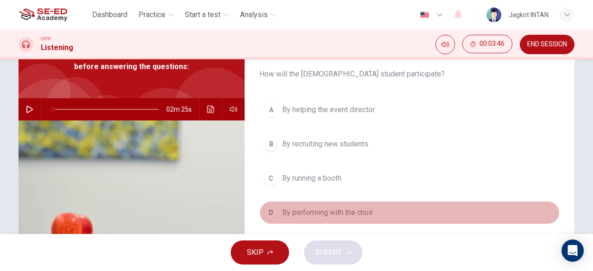
click at [338, 213] on span "By performing with the choir" at bounding box center [327, 212] width 91 height 11
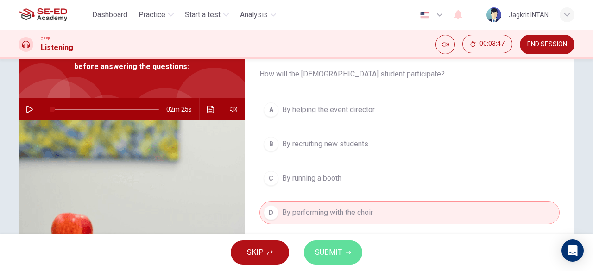
click at [360, 258] on button "SUBMIT" at bounding box center [333, 252] width 58 height 24
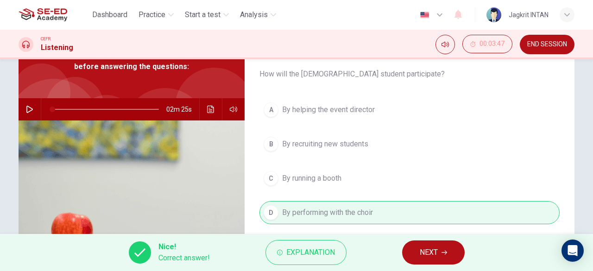
click at [451, 254] on button "NEXT" at bounding box center [433, 252] width 63 height 24
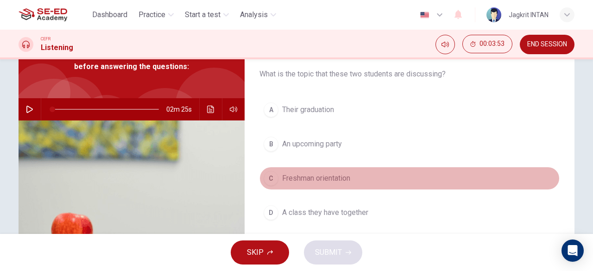
click at [356, 179] on button "C Freshman orientation" at bounding box center [409, 178] width 300 height 23
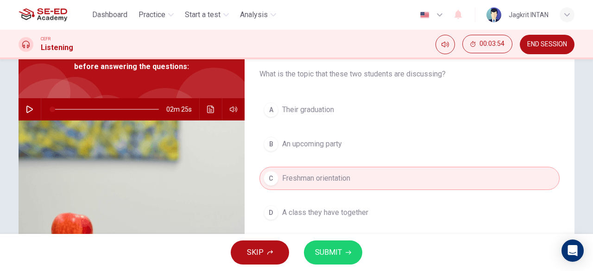
click at [344, 254] on button "SUBMIT" at bounding box center [333, 252] width 58 height 24
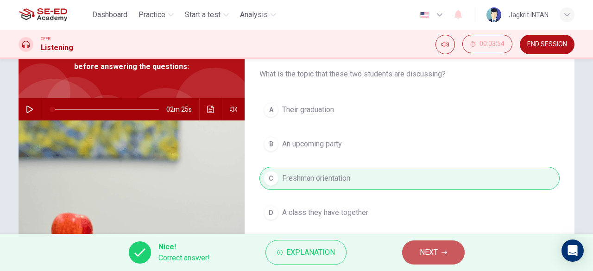
click at [441, 253] on button "NEXT" at bounding box center [433, 252] width 63 height 24
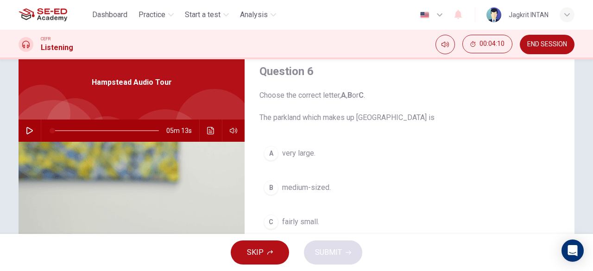
scroll to position [42, 0]
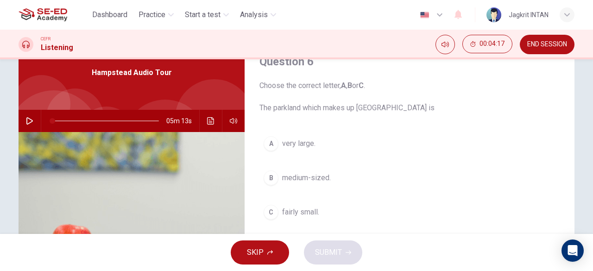
click at [563, 46] on span "END SESSION" at bounding box center [547, 44] width 40 height 7
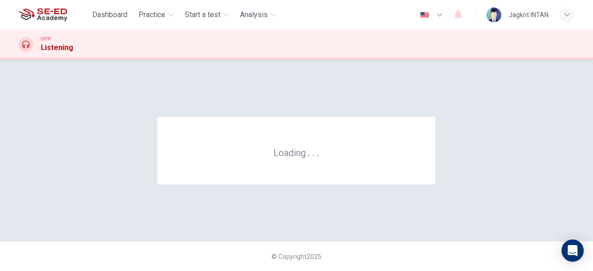
scroll to position [0, 0]
